Goal: Task Accomplishment & Management: Manage account settings

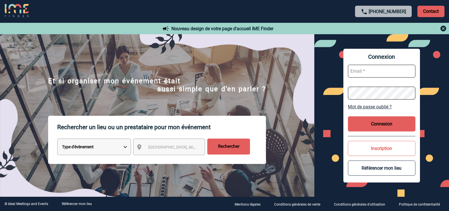
type input "[EMAIL_ADDRESS][DOMAIN_NAME]"
click at [389, 125] on button "Connexion" at bounding box center [381, 123] width 67 height 15
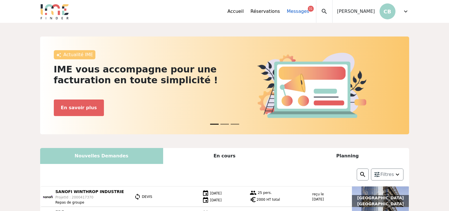
click at [300, 10] on link "Messages 31" at bounding box center [298, 11] width 22 height 7
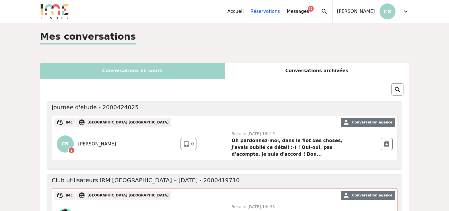
click at [267, 12] on link "Réservations" at bounding box center [264, 11] width 29 height 7
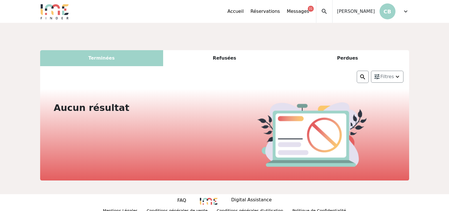
click at [240, 7] on div "Accueil Réservations Messages 31 Mes données personnelles Données société Mes é…" at bounding box center [271, 11] width 88 height 23
click at [239, 13] on link "Accueil" at bounding box center [235, 11] width 16 height 7
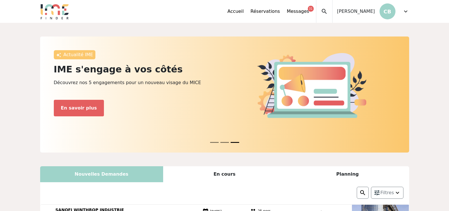
click at [407, 10] on span "expand_more" at bounding box center [405, 11] width 7 height 7
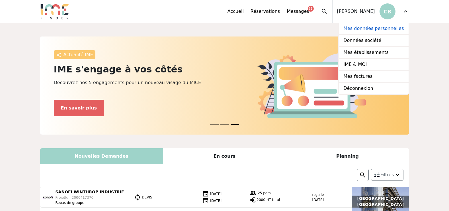
click at [397, 25] on link "Mes données personnelles" at bounding box center [373, 29] width 69 height 12
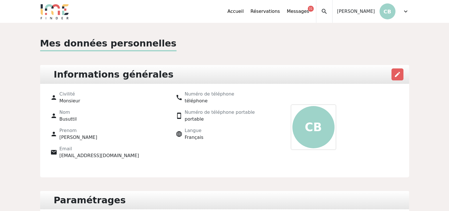
click at [401, 10] on div "Accueil Réservations Messages 31 Mes données personnelles Données société Mes é…" at bounding box center [318, 11] width 182 height 23
click at [403, 9] on span "expand_more" at bounding box center [405, 11] width 7 height 7
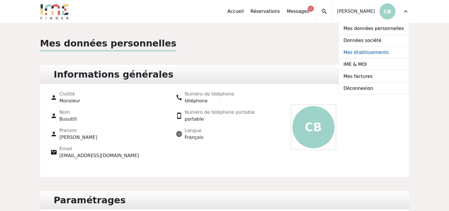
click at [379, 50] on link "Mes établissements" at bounding box center [373, 53] width 69 height 12
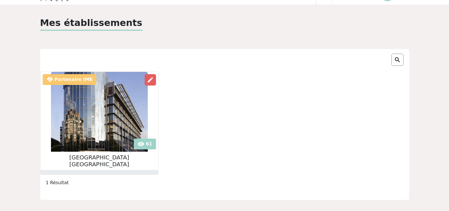
scroll to position [28, 0]
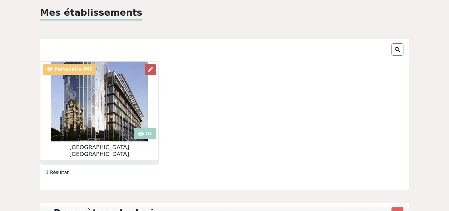
click at [147, 71] on span "edit" at bounding box center [150, 69] width 7 height 7
click at [147, 69] on span "edit" at bounding box center [150, 69] width 7 height 7
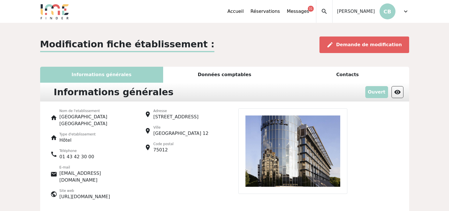
click at [209, 74] on div "Données comptables" at bounding box center [224, 75] width 123 height 16
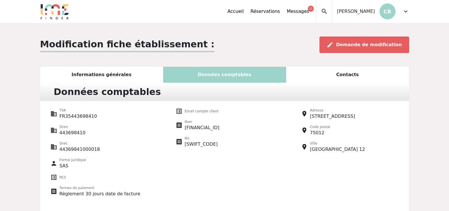
click at [360, 70] on div "Contacts" at bounding box center [347, 75] width 123 height 16
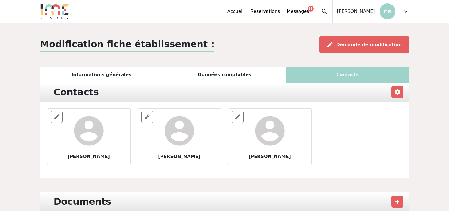
click at [92, 77] on div "Informations générales" at bounding box center [101, 75] width 123 height 16
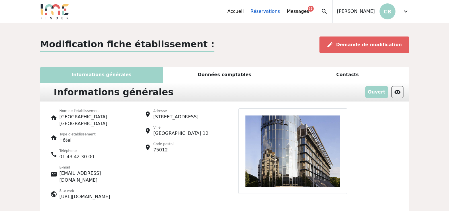
click at [265, 11] on link "Réservations" at bounding box center [264, 11] width 29 height 7
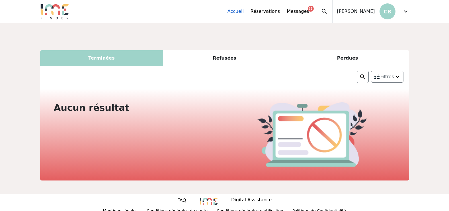
click at [244, 13] on link "Accueil" at bounding box center [235, 11] width 16 height 7
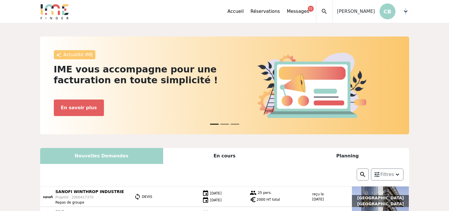
click at [405, 12] on span "expand_more" at bounding box center [405, 11] width 7 height 7
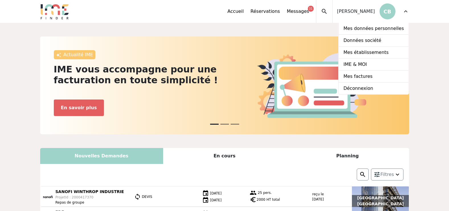
drag, startPoint x: 405, startPoint y: 12, endPoint x: 417, endPoint y: 56, distance: 45.7
click at [372, 65] on link "IME & MOI" at bounding box center [373, 65] width 69 height 12
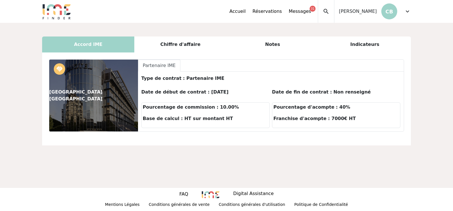
click at [178, 43] on div "Chiffre d'affaire" at bounding box center [180, 44] width 92 height 16
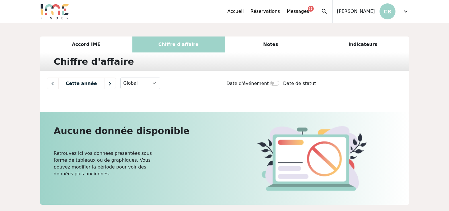
click at [106, 46] on div "Accord IME" at bounding box center [86, 44] width 92 height 16
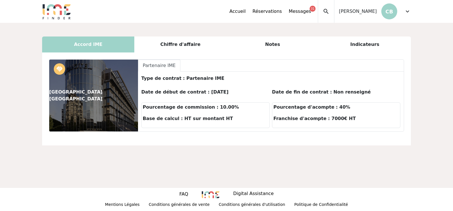
click at [407, 12] on span "expand_more" at bounding box center [407, 11] width 7 height 7
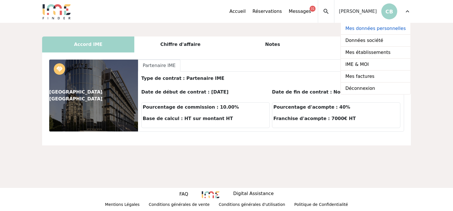
click at [387, 30] on link "Mes données personnelles" at bounding box center [375, 29] width 69 height 12
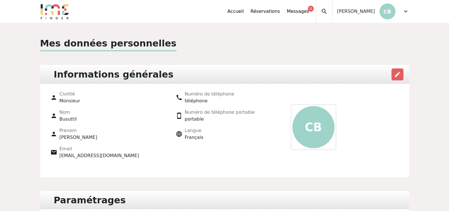
click at [406, 10] on span "expand_more" at bounding box center [405, 11] width 7 height 7
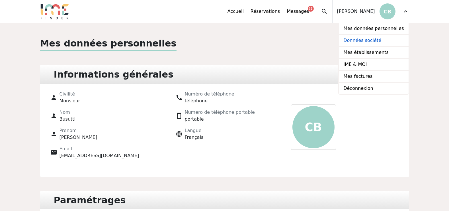
click at [379, 41] on link "Données société" at bounding box center [373, 41] width 69 height 12
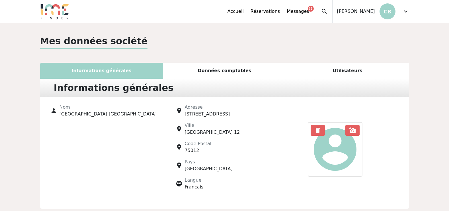
click at [406, 10] on span "expand_more" at bounding box center [405, 11] width 7 height 7
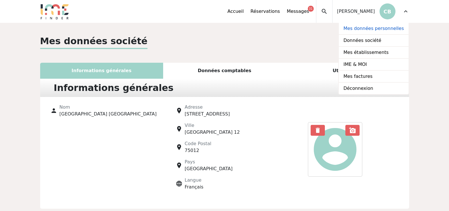
click at [370, 34] on link "Mes données personnelles" at bounding box center [373, 29] width 69 height 12
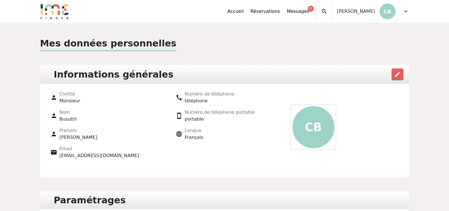
click at [406, 11] on span "expand_more" at bounding box center [405, 11] width 7 height 7
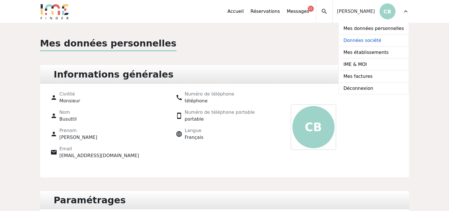
click at [376, 39] on link "Données société" at bounding box center [373, 41] width 69 height 12
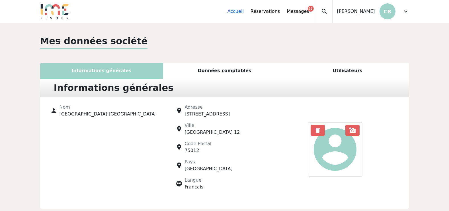
click at [241, 10] on link "Accueil" at bounding box center [235, 11] width 16 height 7
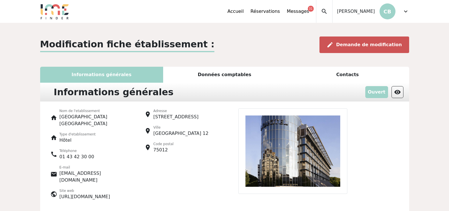
click at [355, 39] on div "edit Demande de modification" at bounding box center [364, 44] width 90 height 17
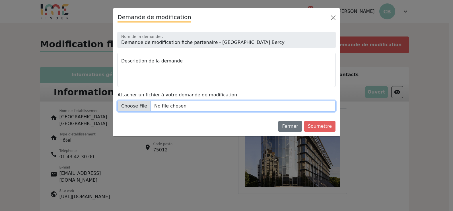
click at [212, 107] on input "Attacher un fichier à votre demande de modification" at bounding box center [227, 105] width 218 height 11
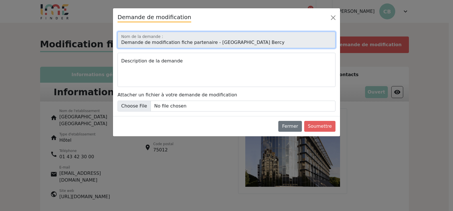
click at [303, 42] on input "Demande de modification fiche partenaire - [GEOGRAPHIC_DATA] Bercy" at bounding box center [227, 40] width 218 height 17
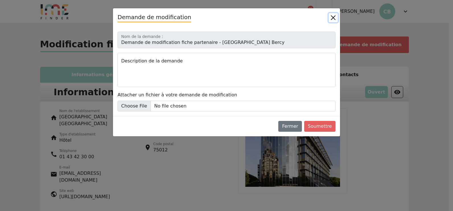
click at [331, 17] on button "Close" at bounding box center [333, 17] width 9 height 9
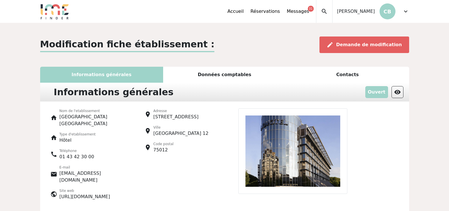
click at [201, 75] on div "Données comptables" at bounding box center [224, 75] width 123 height 16
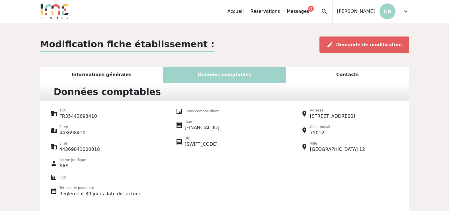
click at [327, 75] on div "Contacts" at bounding box center [347, 75] width 123 height 16
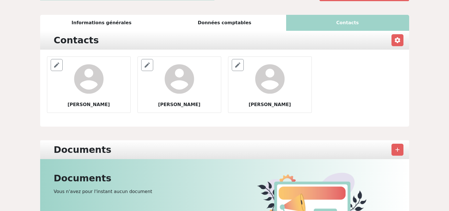
scroll to position [57, 0]
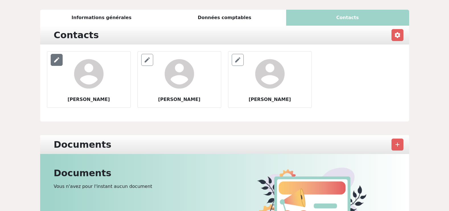
click at [59, 63] on span "edit" at bounding box center [56, 59] width 7 height 7
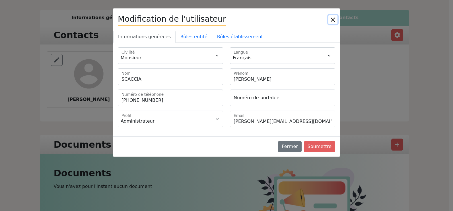
click at [331, 17] on button "Close" at bounding box center [332, 19] width 9 height 9
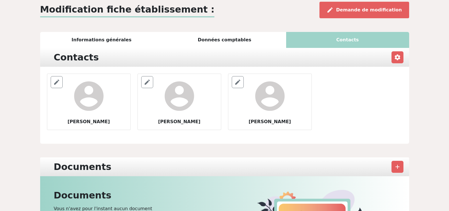
scroll to position [28, 0]
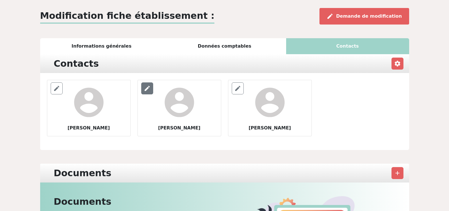
click at [144, 87] on span "edit" at bounding box center [147, 88] width 7 height 7
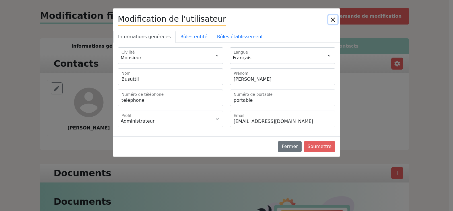
click at [329, 18] on button "Close" at bounding box center [332, 19] width 9 height 9
